Goal: Find contact information: Find contact information

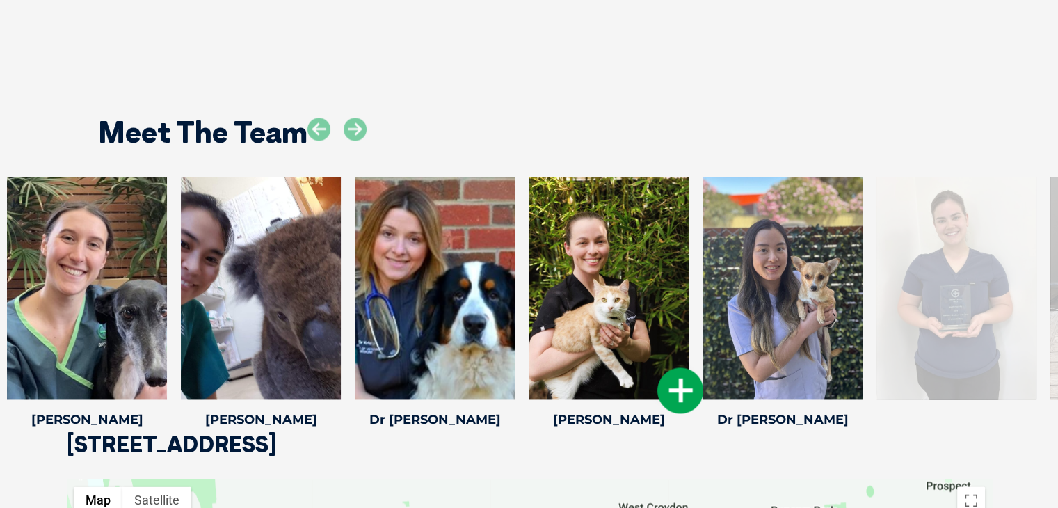
scroll to position [2047, 0]
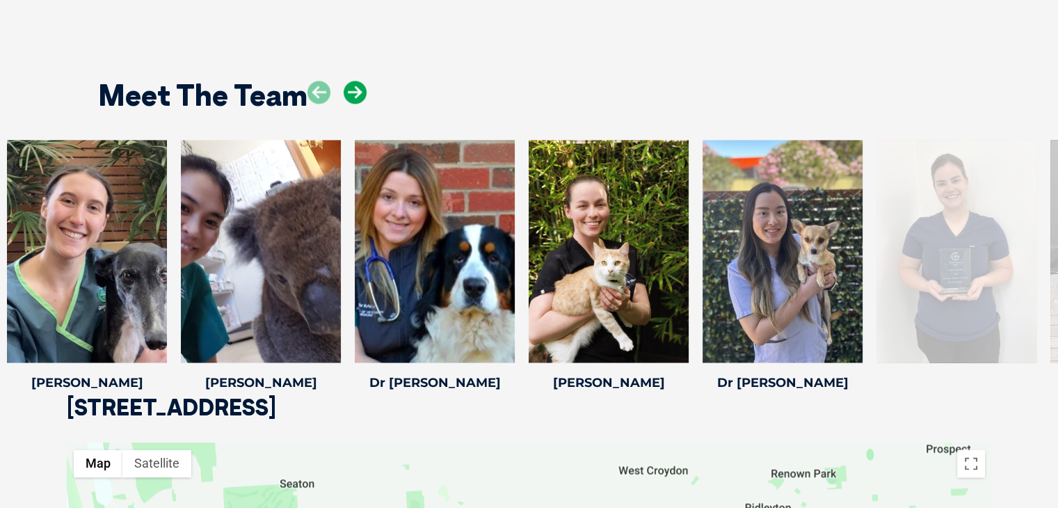
click at [352, 88] on icon at bounding box center [354, 92] width 23 height 23
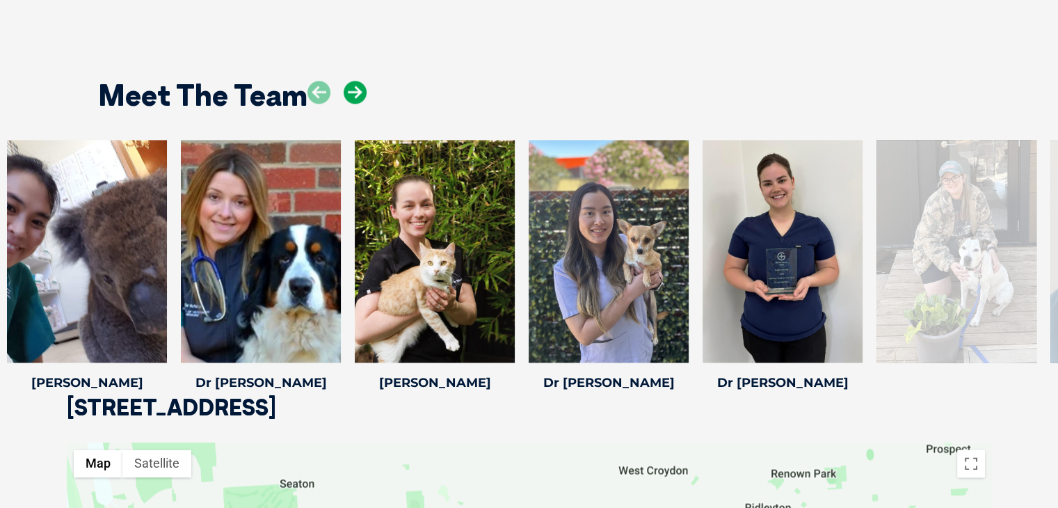
click at [352, 88] on icon at bounding box center [354, 92] width 23 height 23
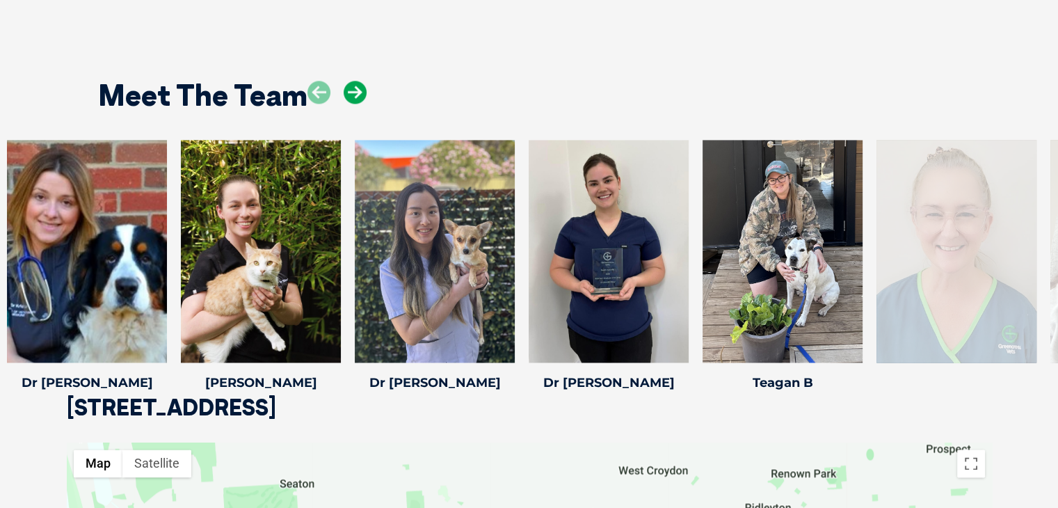
click at [352, 88] on icon at bounding box center [354, 92] width 23 height 23
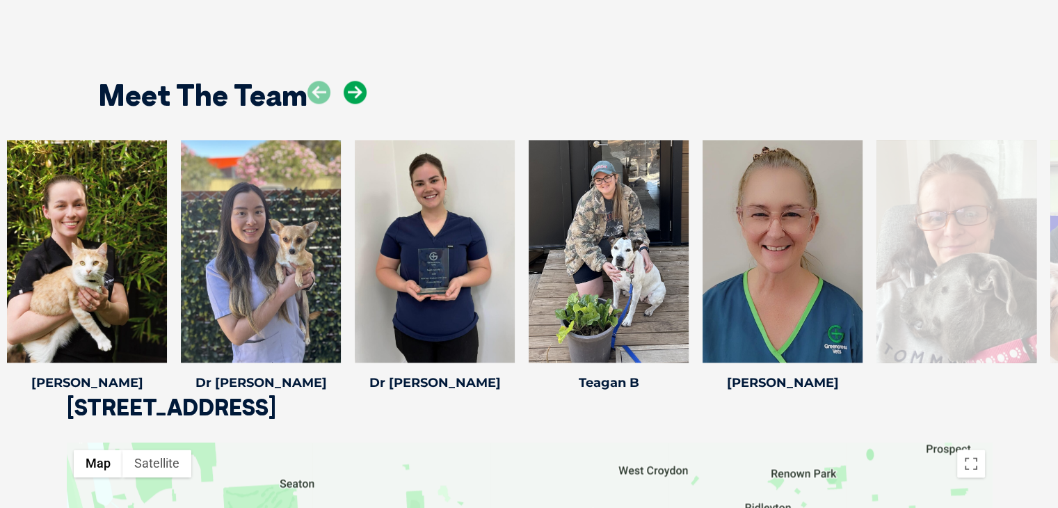
click at [356, 91] on icon at bounding box center [354, 92] width 23 height 23
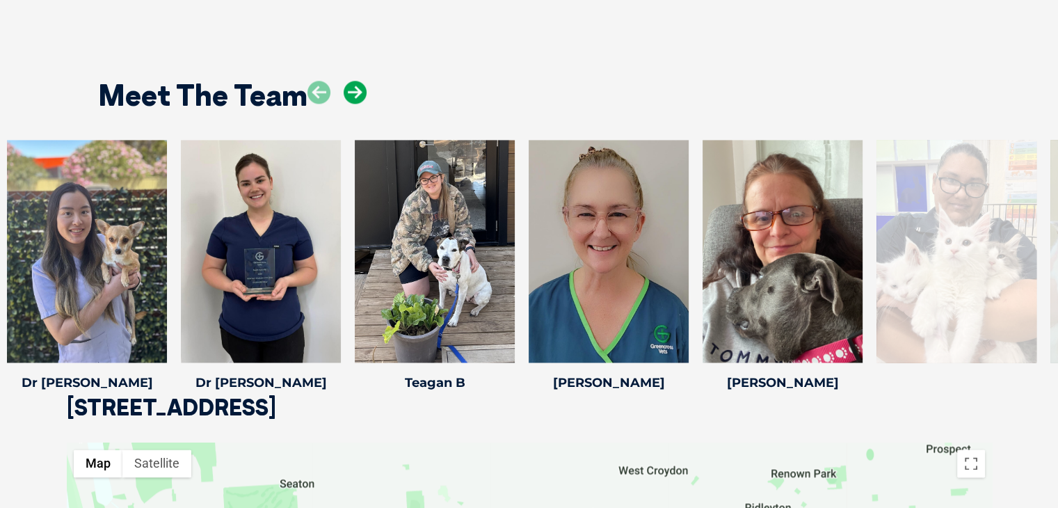
click at [356, 91] on icon at bounding box center [354, 92] width 23 height 23
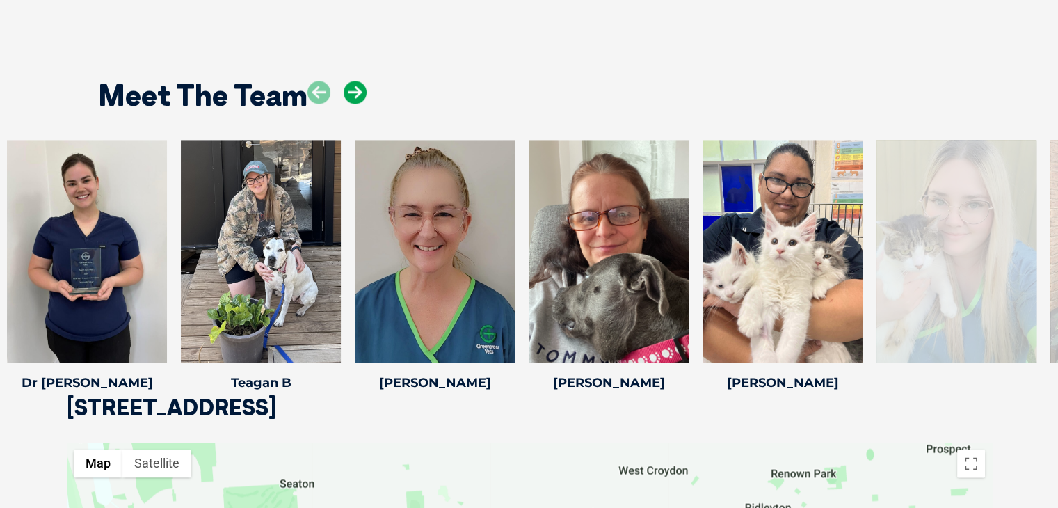
click at [356, 91] on icon at bounding box center [354, 92] width 23 height 23
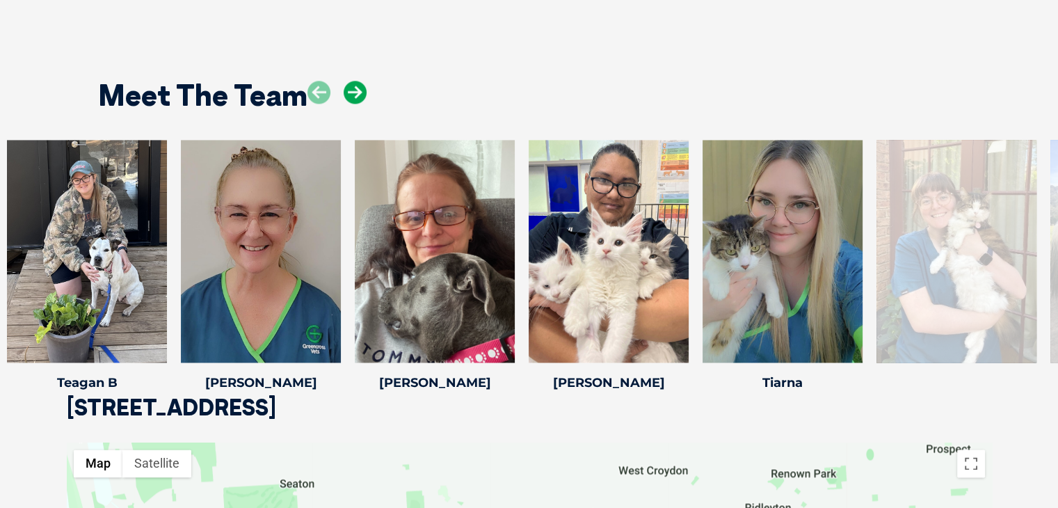
click at [356, 92] on icon at bounding box center [354, 92] width 23 height 23
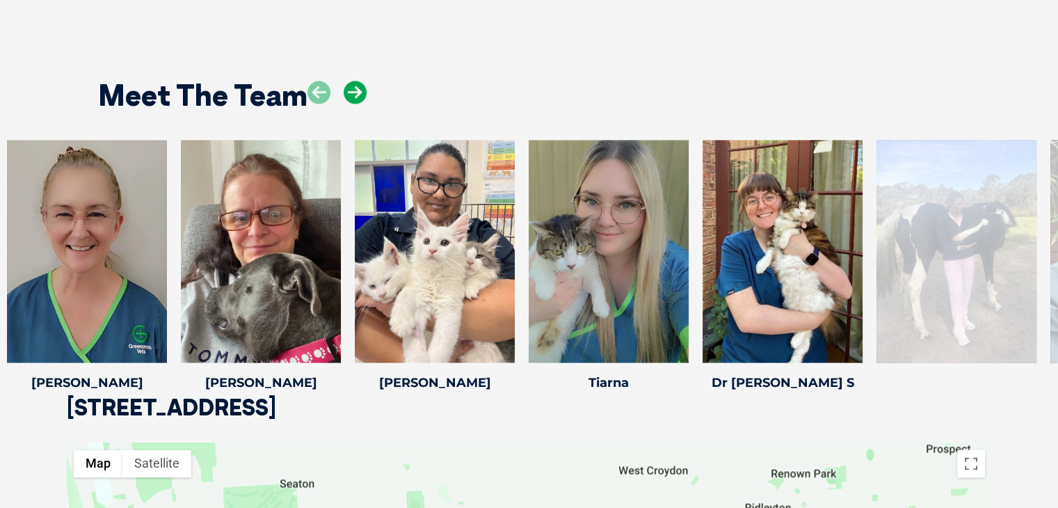
click at [356, 92] on icon at bounding box center [354, 92] width 23 height 23
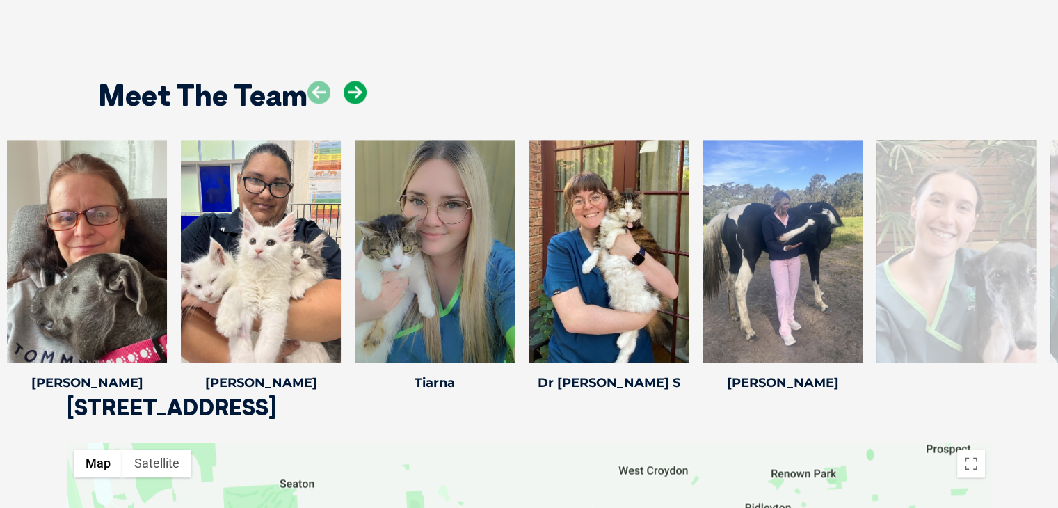
click at [356, 92] on icon at bounding box center [354, 92] width 23 height 23
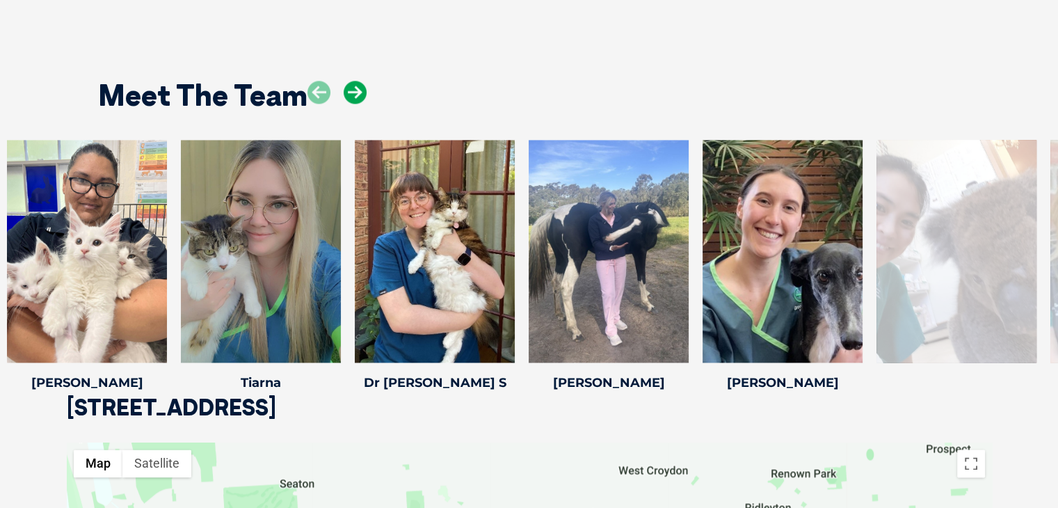
click at [356, 92] on icon at bounding box center [354, 92] width 23 height 23
click at [355, 92] on icon at bounding box center [354, 92] width 23 height 23
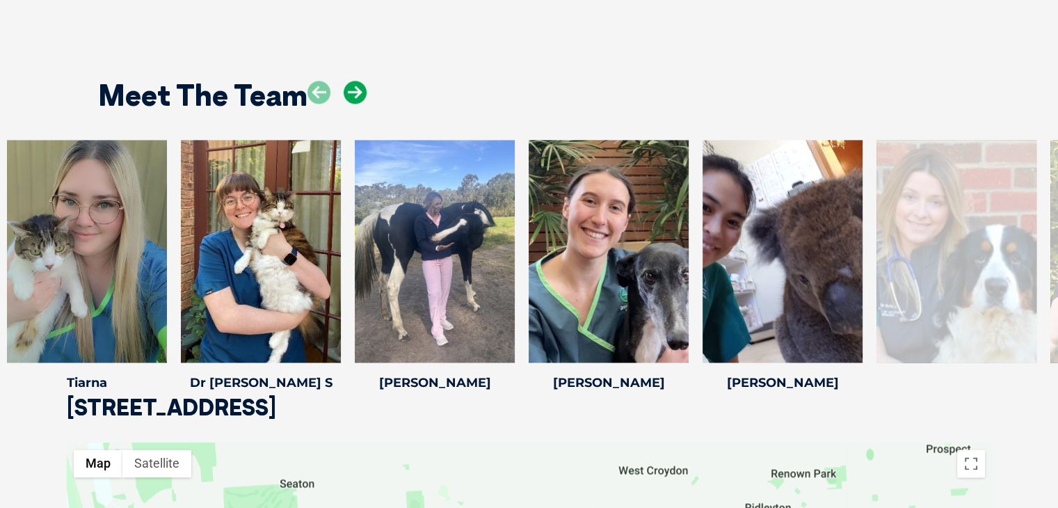
click at [355, 92] on icon at bounding box center [354, 92] width 23 height 23
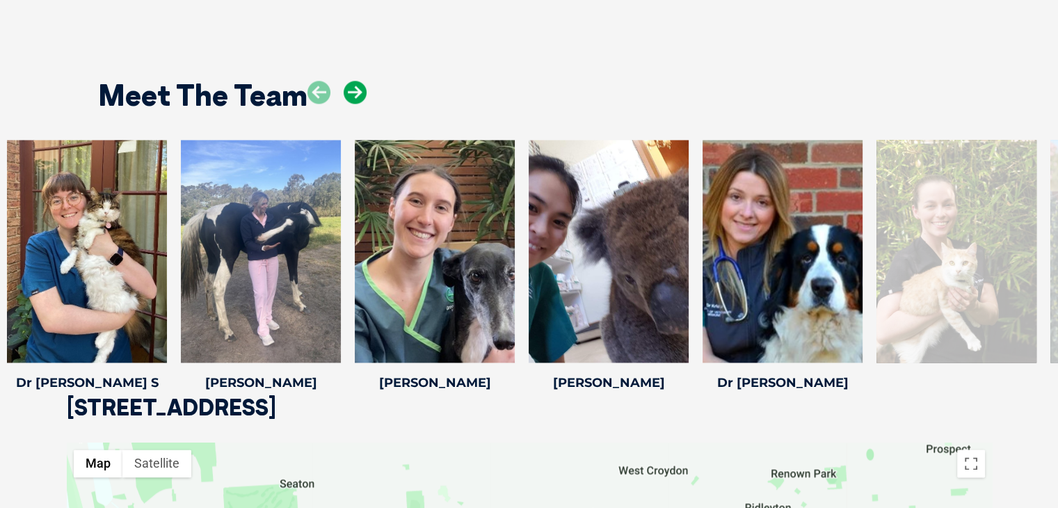
click at [355, 92] on icon at bounding box center [354, 92] width 23 height 23
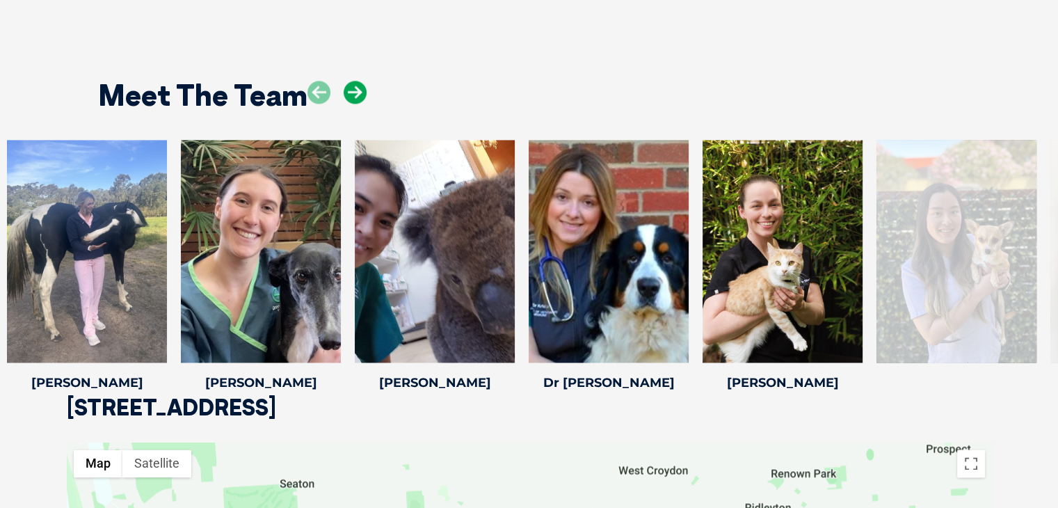
click at [355, 92] on icon at bounding box center [354, 92] width 23 height 23
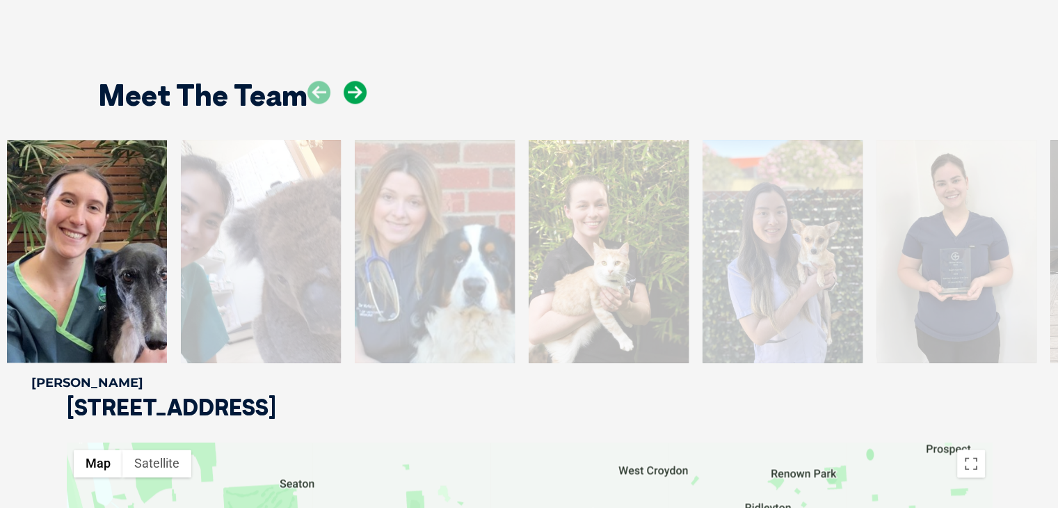
click at [355, 92] on icon at bounding box center [354, 92] width 23 height 23
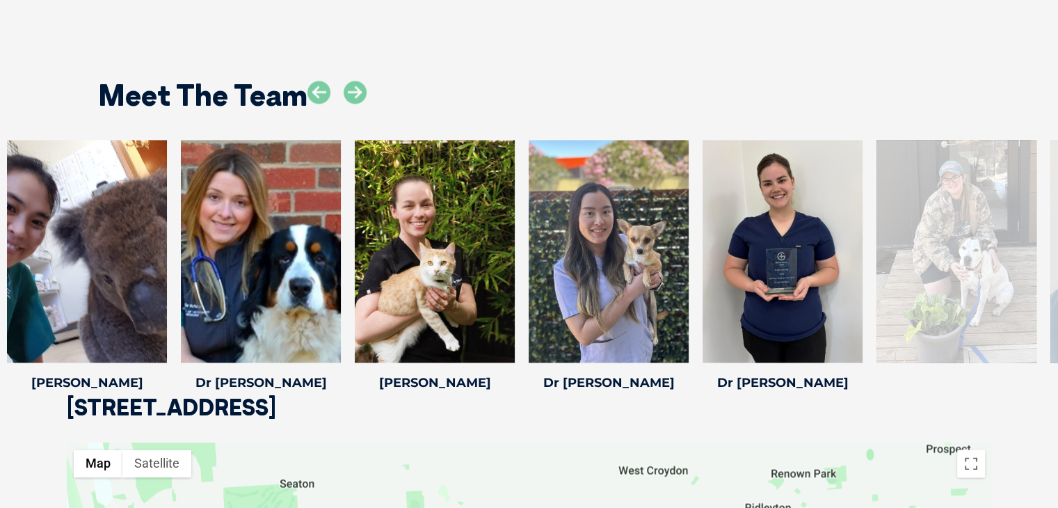
click at [341, 84] on div at bounding box center [336, 103] width 59 height 45
drag, startPoint x: 341, startPoint y: 84, endPoint x: 350, endPoint y: 84, distance: 9.0
click at [342, 84] on div at bounding box center [336, 103] width 59 height 45
click at [353, 87] on icon at bounding box center [354, 92] width 23 height 23
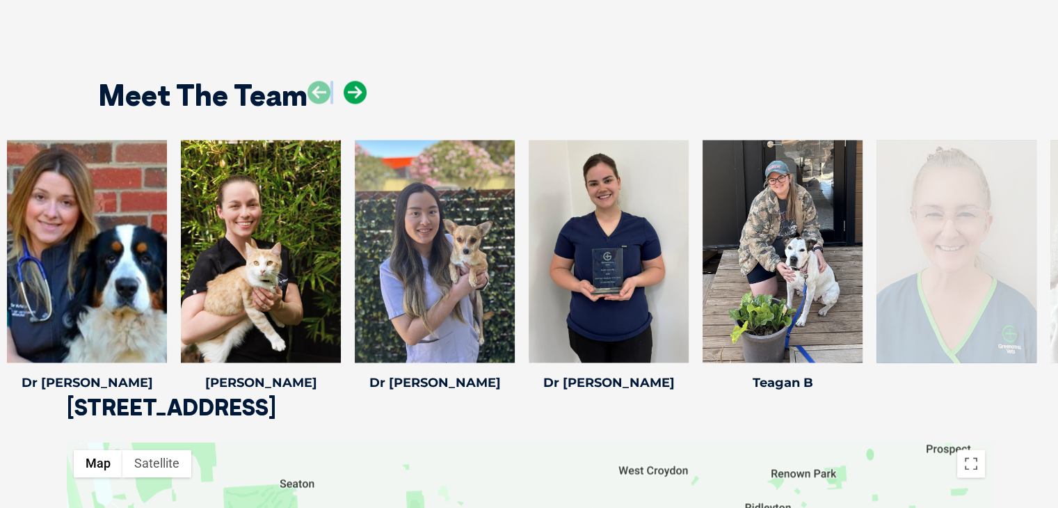
click at [356, 87] on icon at bounding box center [354, 92] width 23 height 23
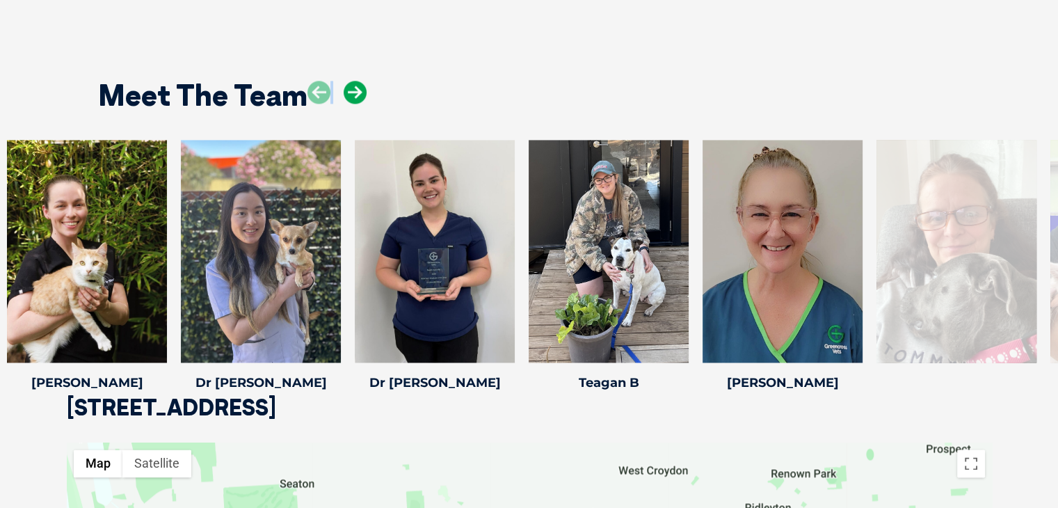
click at [356, 87] on icon at bounding box center [354, 92] width 23 height 23
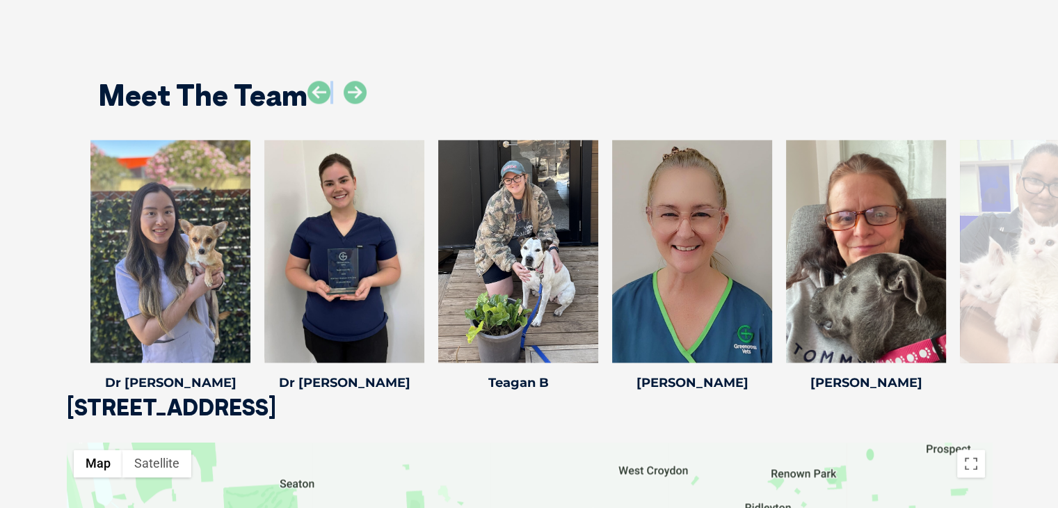
scroll to position [2603, 0]
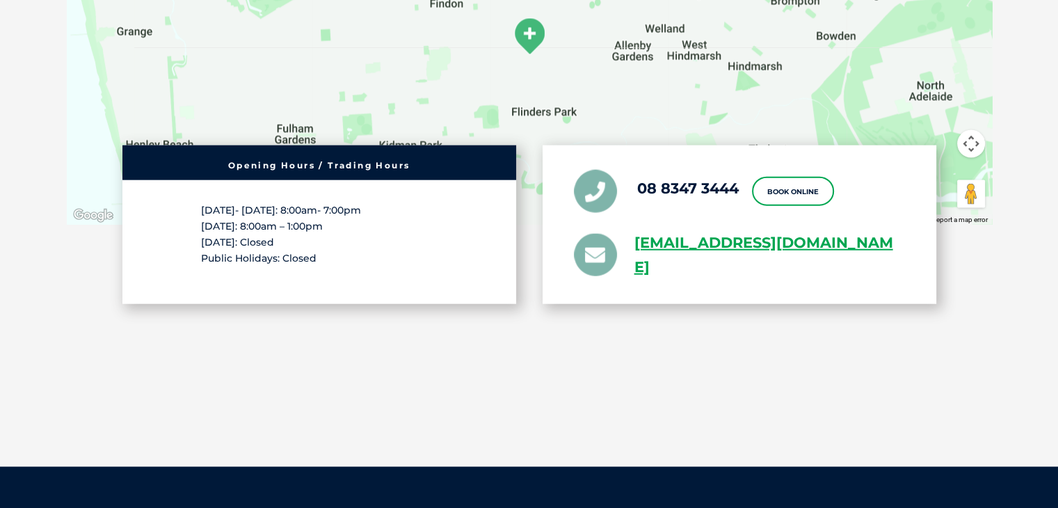
click at [810, 412] on section "[STREET_ADDRESS] ← Move left → Move right ↑ Move up ↓ Move down + Zoom in - Zoo…" at bounding box center [529, 152] width 1058 height 626
drag, startPoint x: 628, startPoint y: 180, endPoint x: 738, endPoint y: 191, distance: 110.4
click at [738, 191] on li "08 8347 3444" at bounding box center [656, 190] width 165 height 43
copy li "08 8347 3444"
drag, startPoint x: 403, startPoint y: 245, endPoint x: 420, endPoint y: 238, distance: 18.1
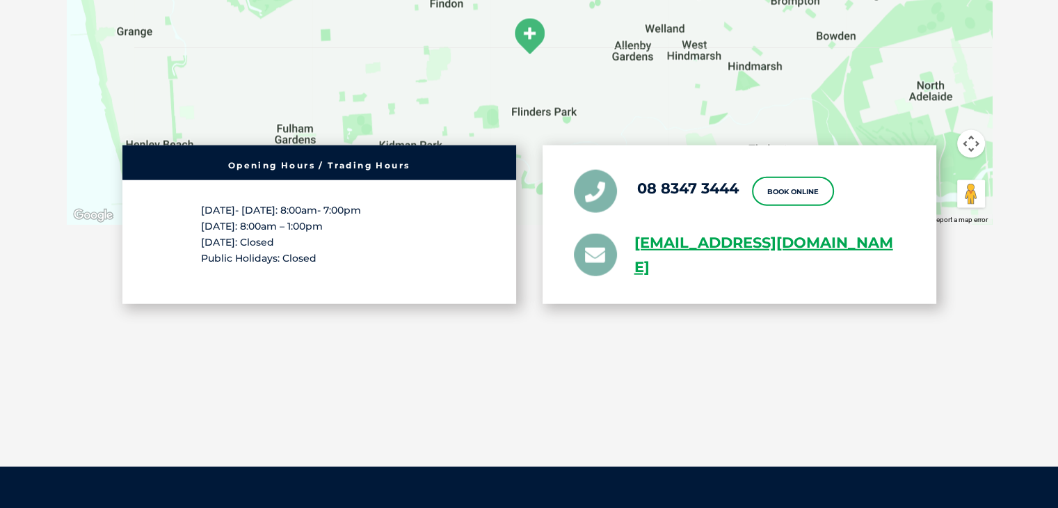
click at [404, 245] on p "[DATE]- [DATE]: 8:00am- 7:00pm [DATE]: 8:00am – 1:00pm [DATE]: Closed Public Ho…" at bounding box center [319, 234] width 236 height 65
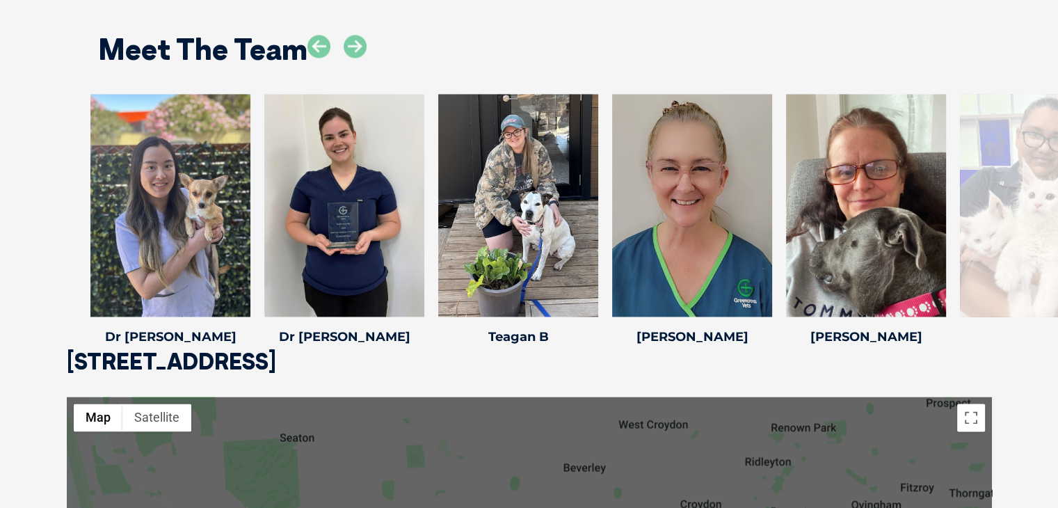
scroll to position [2116, 0]
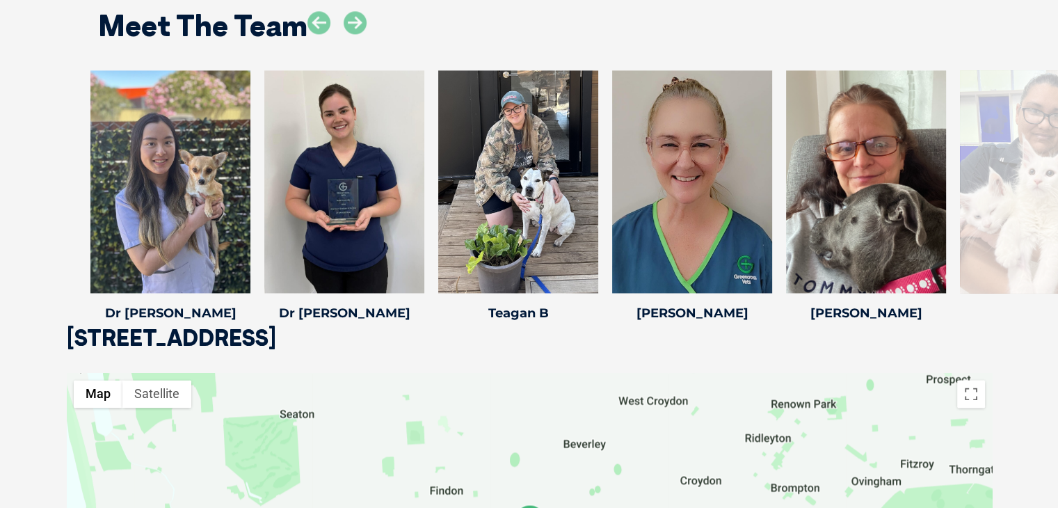
drag, startPoint x: 432, startPoint y: 337, endPoint x: 108, endPoint y: 336, distance: 324.0
click at [208, 337] on div "Meet The Team [PERSON_NAME] [PERSON_NAME] Senior Veterinary Nurse I had a love …" at bounding box center [529, 156] width 1058 height 452
drag, startPoint x: 54, startPoint y: 332, endPoint x: 381, endPoint y: 330, distance: 327.5
click at [381, 330] on div "Meet The Team [PERSON_NAME] [PERSON_NAME] Senior Veterinary Nurse I had a love …" at bounding box center [529, 156] width 1058 height 452
click at [346, 335] on div "Meet The Team [PERSON_NAME] [PERSON_NAME] Senior Veterinary Nurse I had a love …" at bounding box center [529, 156] width 1058 height 452
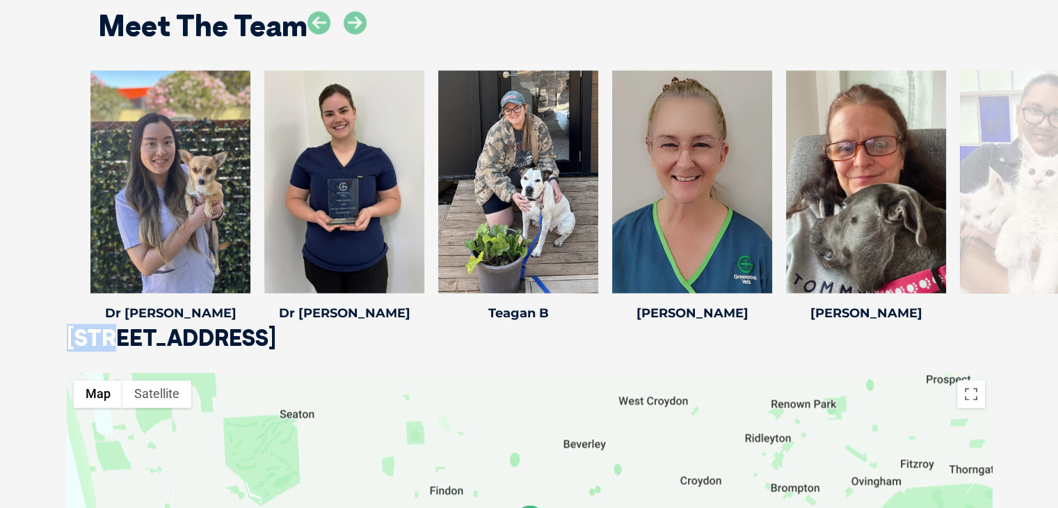
click at [345, 335] on div "Meet The Team [PERSON_NAME] [PERSON_NAME] Senior Veterinary Nurse I had a love …" at bounding box center [529, 156] width 1058 height 452
click at [163, 353] on div "Meet The Team [PERSON_NAME] [PERSON_NAME] Senior Veterinary Nurse I had a love …" at bounding box center [529, 156] width 1058 height 452
drag, startPoint x: 74, startPoint y: 337, endPoint x: 206, endPoint y: 332, distance: 132.2
click at [206, 332] on div "Meet The Team [PERSON_NAME] [PERSON_NAME] Senior Veterinary Nurse I had a love …" at bounding box center [529, 156] width 1058 height 452
drag, startPoint x: 443, startPoint y: 337, endPoint x: 211, endPoint y: 343, distance: 232.3
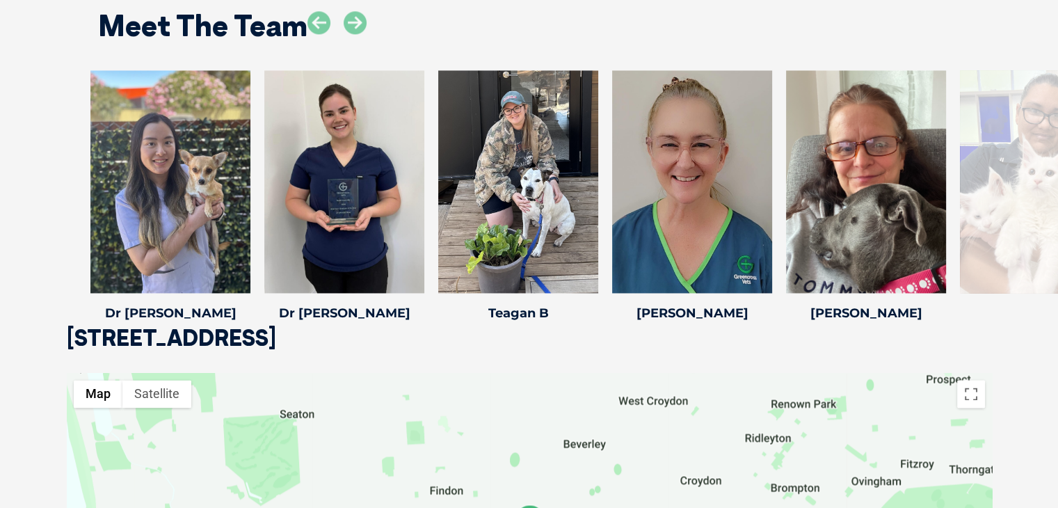
click at [211, 343] on div "Meet The Team [PERSON_NAME] [PERSON_NAME] Senior Veterinary Nurse I had a love …" at bounding box center [529, 156] width 1058 height 452
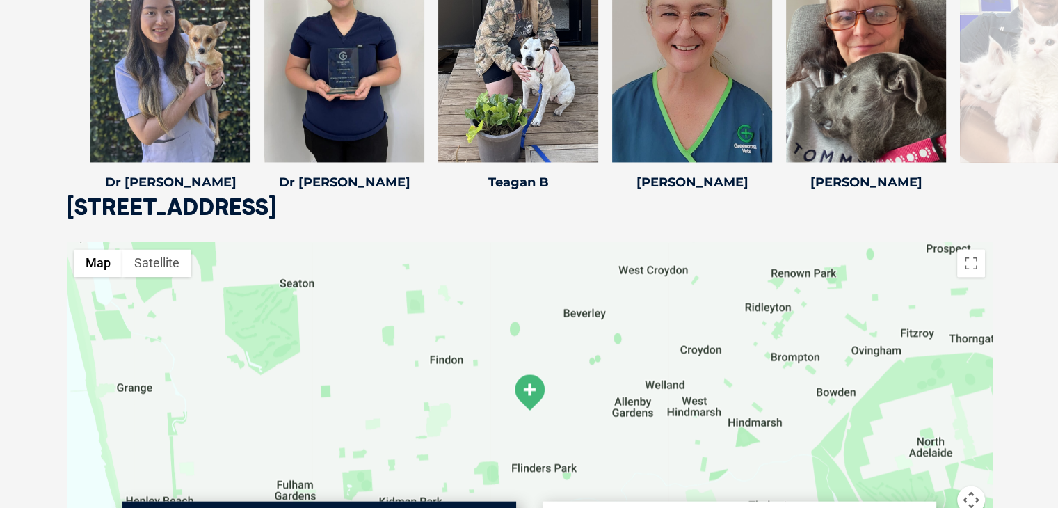
scroll to position [2256, 0]
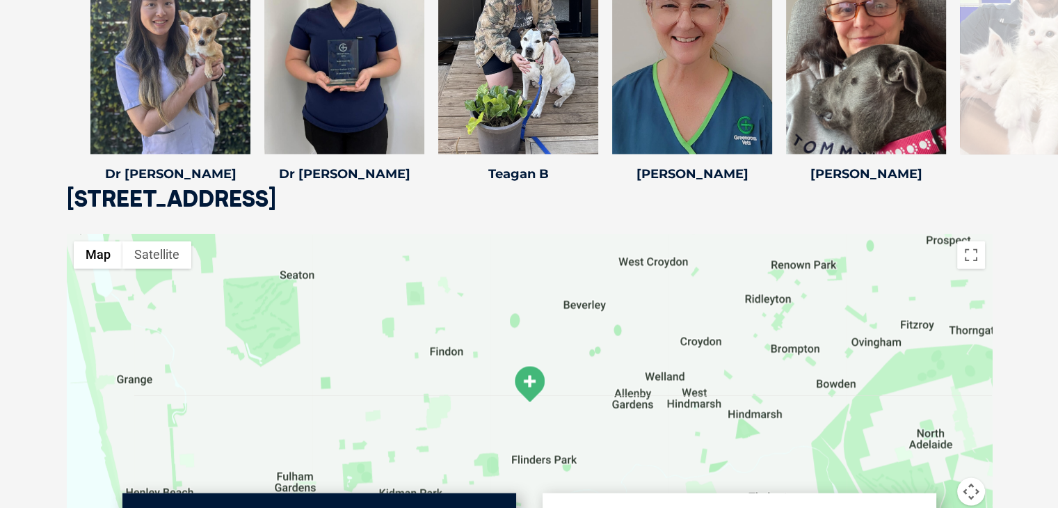
drag, startPoint x: 61, startPoint y: 199, endPoint x: 430, endPoint y: 198, distance: 369.2
click at [430, 198] on div "Meet The Team [PERSON_NAME] [PERSON_NAME] Senior Veterinary Nurse I had a love …" at bounding box center [529, 17] width 1058 height 452
click at [394, 198] on div "Meet The Team [PERSON_NAME] [PERSON_NAME] Senior Veterinary Nurse I had a love …" at bounding box center [529, 17] width 1058 height 452
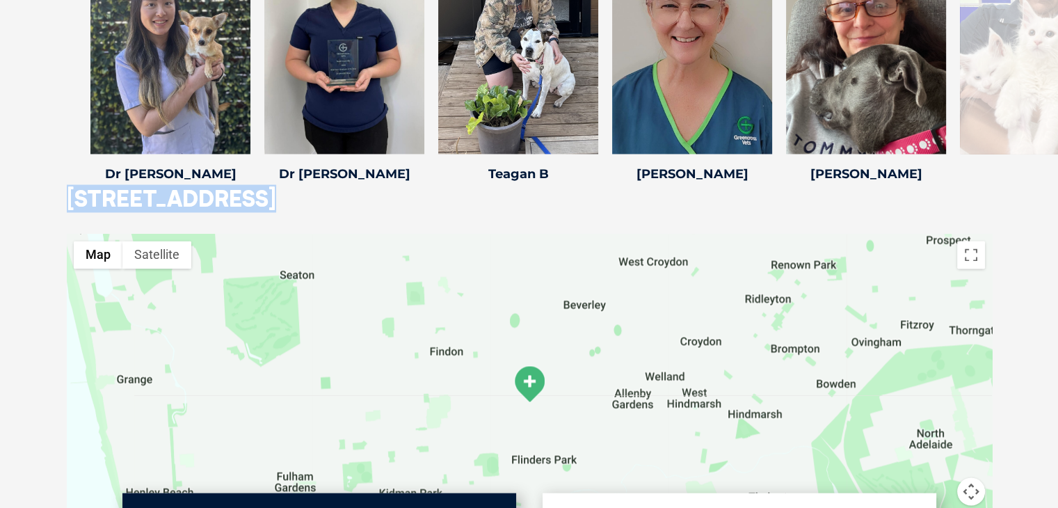
click at [394, 198] on div "Meet The Team [PERSON_NAME] [PERSON_NAME] Senior Veterinary Nurse I had a love …" at bounding box center [529, 17] width 1058 height 452
copy div "[STREET_ADDRESS]"
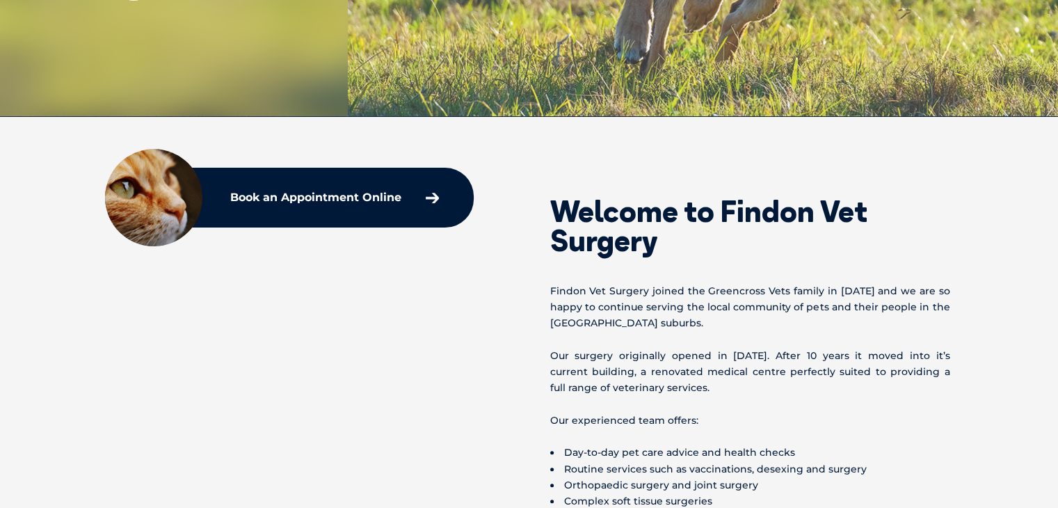
scroll to position [170, 0]
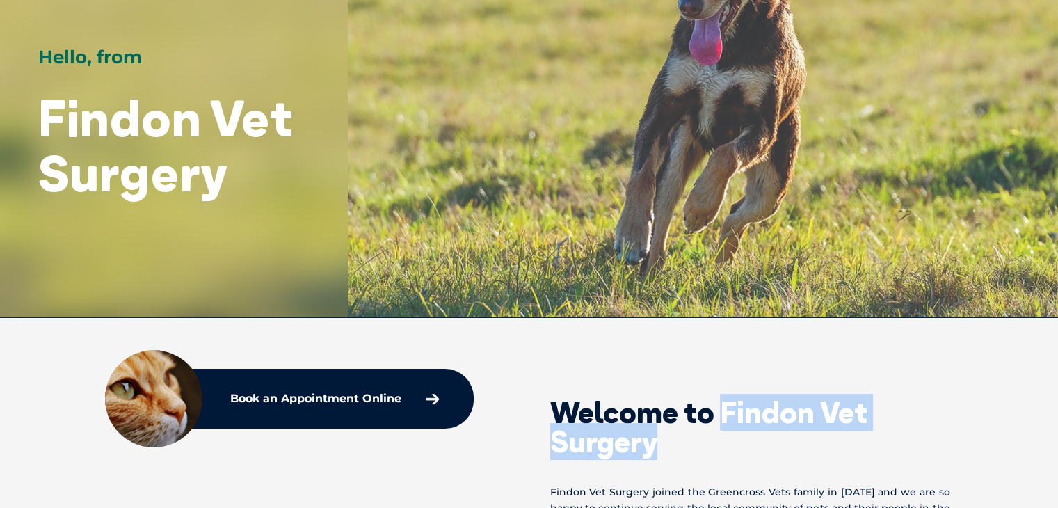
drag, startPoint x: 745, startPoint y: 454, endPoint x: 724, endPoint y: 409, distance: 49.8
click at [724, 409] on h2 "Welcome to Findon Vet Surgery" at bounding box center [750, 427] width 400 height 58
copy h2 "Findon Vet Surgery"
